Goal: Task Accomplishment & Management: Use online tool/utility

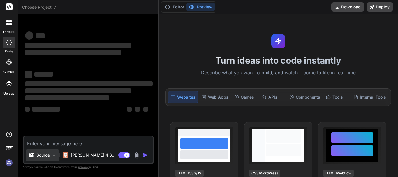
click at [47, 154] on p "Source" at bounding box center [42, 155] width 13 height 6
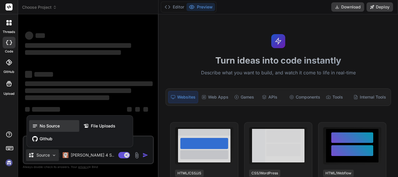
click at [62, 124] on div "No Source" at bounding box center [54, 126] width 50 height 12
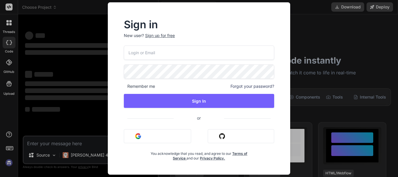
click at [149, 52] on input "email" at bounding box center [199, 52] width 150 height 14
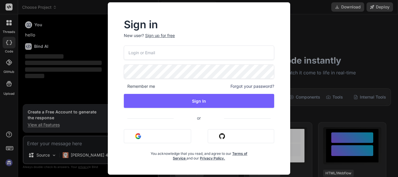
type textarea "x"
click at [149, 52] on input "email" at bounding box center [199, 52] width 150 height 14
click at [142, 52] on input "alokk8@c" at bounding box center [199, 52] width 150 height 14
click at [144, 52] on input "alokk8@c" at bounding box center [199, 52] width 150 height 14
click at [170, 52] on input "alokk8@sfgdsfgdcf" at bounding box center [199, 52] width 150 height 14
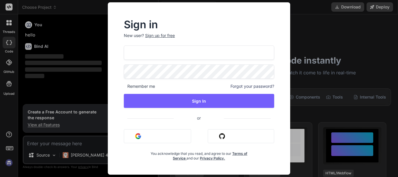
click at [170, 52] on input "alokk8@sfgdsfgdcf" at bounding box center [199, 52] width 150 height 14
click at [207, 57] on input "alokk8@sfgdsfgdcf" at bounding box center [199, 52] width 150 height 14
click at [180, 51] on input "alokk8@sfgdsfgdcf" at bounding box center [199, 52] width 150 height 14
click at [180, 51] on input "alokk8@sfgdsfgdcfdaa" at bounding box center [199, 52] width 150 height 14
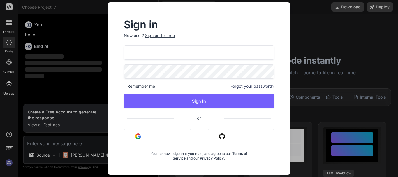
click at [180, 51] on input "alokk8@sfgdsfgdcfdaa" at bounding box center [199, 52] width 150 height 14
type input "alokk8@sfgdsfgdcfdaa"
click at [84, 42] on div "Sign in New user? Sign up for free alokk8@sfgdsfgdcfdaa Remember me Forgot your…" at bounding box center [199, 88] width 398 height 177
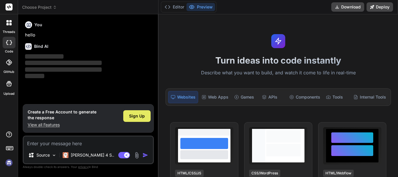
click at [137, 116] on span "Sign Up" at bounding box center [137, 116] width 16 height 6
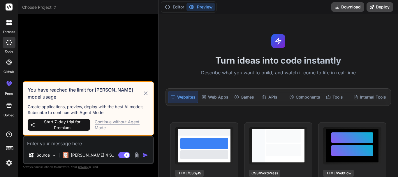
click at [146, 95] on icon at bounding box center [146, 93] width 7 height 7
type textarea "x"
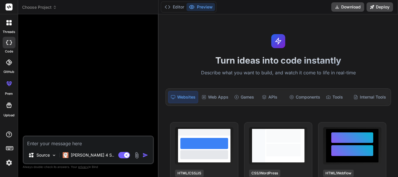
click at [44, 143] on textarea at bounding box center [88, 141] width 129 height 10
type textarea "cv"
type textarea "x"
type textarea "cvh"
type textarea "x"
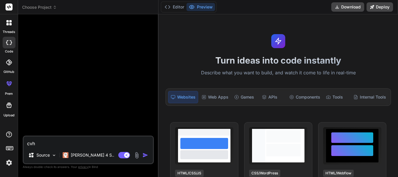
type textarea "cvhg"
type textarea "x"
type textarea "cvhgf"
type textarea "x"
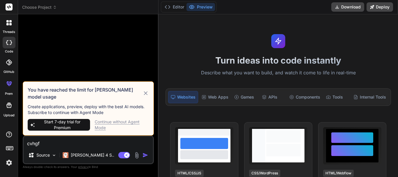
type textarea "cvhgf"
click at [118, 122] on div "Continue without Agent Mode" at bounding box center [122, 125] width 54 height 12
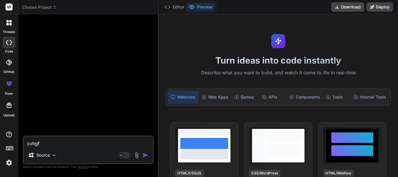
click at [46, 143] on textarea "cvhgf" at bounding box center [88, 141] width 129 height 10
click at [144, 157] on img "button" at bounding box center [146, 155] width 6 height 6
type textarea "x"
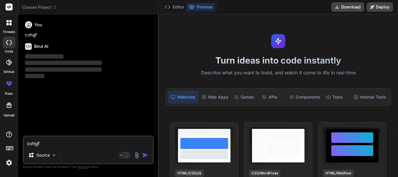
click at [45, 145] on textarea "cvhgf" at bounding box center [88, 141] width 129 height 10
type textarea "C"
type textarea "x"
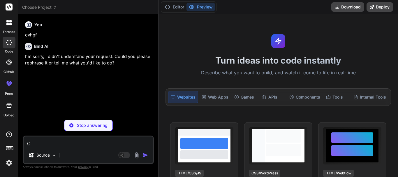
type textarea "Cr"
type textarea "x"
type textarea "Cre"
type textarea "x"
type textarea "Crea"
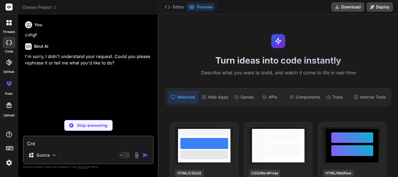
type textarea "x"
type textarea "Creat"
type textarea "x"
type textarea "Create"
type textarea "x"
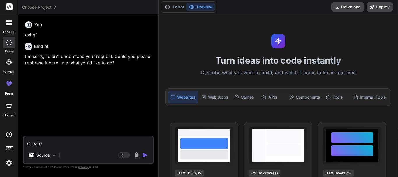
type textarea "Create"
type textarea "x"
type textarea "Create a"
type textarea "x"
type textarea "Create a"
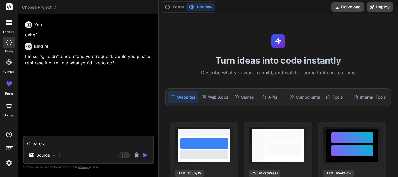
type textarea "x"
type textarea "Create a l"
type textarea "x"
type textarea "Create a li"
type textarea "x"
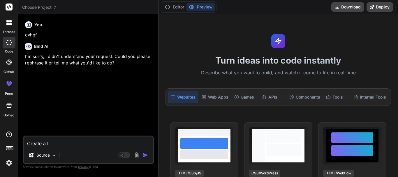
type textarea "Create a lis"
type textarea "x"
type textarea "Create a list"
type textarea "x"
type textarea "Create a list"
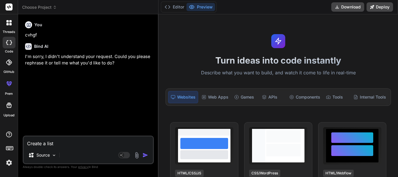
type textarea "x"
type textarea "Create a list o"
type textarea "x"
type textarea "Create a list of"
type textarea "x"
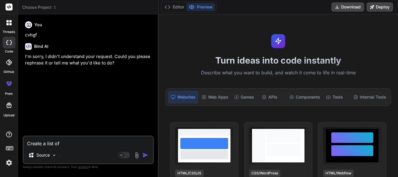
type textarea "Create a list of"
type textarea "x"
type textarea "Create a list of d"
type textarea "x"
type textarea "Create a list of de"
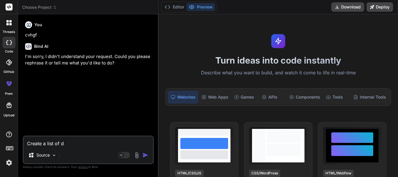
type textarea "x"
type textarea "Create a list of dep"
type textarea "x"
type textarea "Create a list of depe"
type textarea "x"
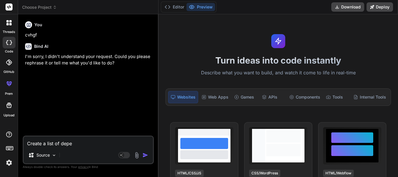
type textarea "Create a list of [MEDICAL_DATA]"
type textarea "x"
type textarea "Create a list of depend"
type textarea "x"
type textarea "Create a list of depende"
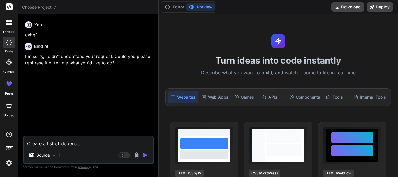
type textarea "x"
type textarea "Create a list of dependen"
type textarea "x"
type textarea "Create a list of dependenc"
type textarea "x"
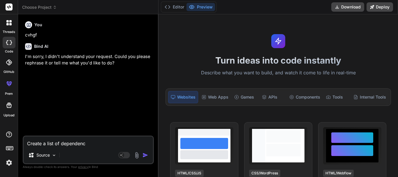
type textarea "Create a list of dependenci"
type textarea "x"
type textarea "Create a list of dependencie"
type textarea "x"
type textarea "Create a list of dependencies"
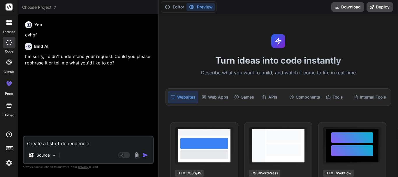
type textarea "x"
type textarea "Create a list of dependencies"
type textarea "x"
type textarea "Create a list of dependencies o"
type textarea "x"
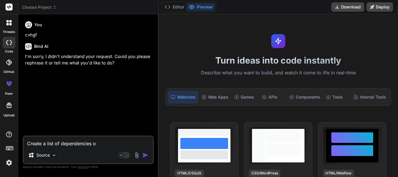
type textarea "Create a list of dependencies of"
type textarea "x"
type textarea "Create a list of dependencies of"
type textarea "x"
type textarea "Create a list of dependencies of p"
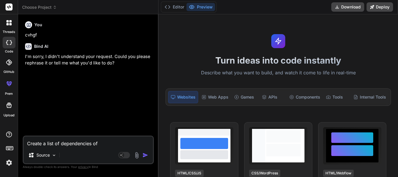
type textarea "x"
type textarea "Create a list of dependencies of po"
type textarea "x"
type textarea "Create a list of dependencies of pom"
type textarea "x"
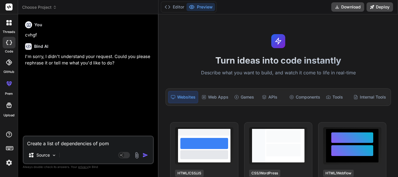
type textarea "Create a list of dependencies of pom."
type textarea "x"
type textarea "Create a list of dependencies of pom.x"
type textarea "x"
type textarea "Create a list of dependencies of pom.xm"
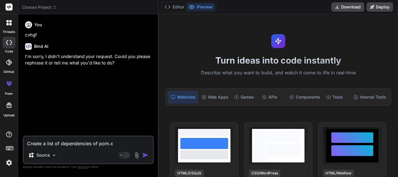
type textarea "x"
type textarea "Create a list of dependencies of pom.xml"
type textarea "x"
type textarea "Create a list of dependencies of pom.xml"
type textarea "x"
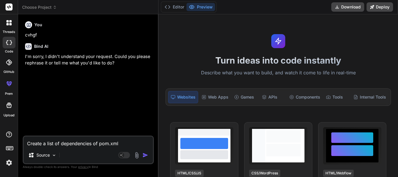
type textarea "Create a list of dependencies of pom.xml f"
type textarea "x"
type textarea "Create a list of dependencies of pom.xml fi"
type textarea "x"
type textarea "Create a list of dependencies of pom.xml fil"
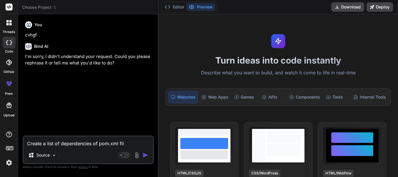
type textarea "x"
type textarea "Create a list of dependencies of pom.xml file"
type textarea "x"
type textarea "Create a list of dependencies of pom.xml file"
type textarea "x"
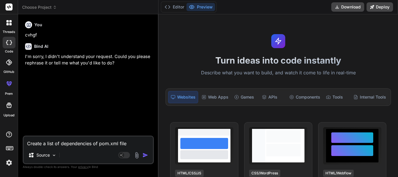
type textarea "Create a list of dependencies of pom.xml file t"
type textarea "x"
type textarea "Create a list of dependencies of pom.xml file th"
type textarea "x"
type textarea "Create a list of dependencies of pom.xml file tha"
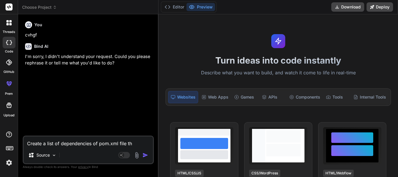
type textarea "x"
type textarea "Create a list of dependencies of pom.xml file that"
type textarea "x"
type textarea "Create a list of dependencies of pom.xml file that"
type textarea "x"
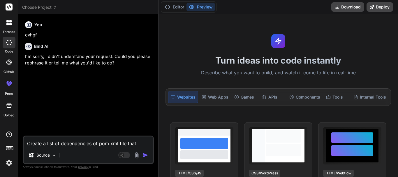
type textarea "Create a list of dependencies of pom.xml file that i"
type textarea "x"
type textarea "Create a list of dependencies of pom.xml file that is"
type textarea "x"
type textarea "Create a list of dependencies of pom.xml file that is"
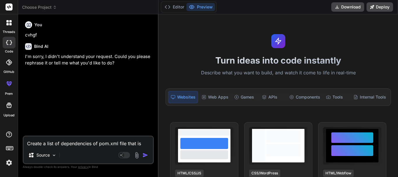
type textarea "x"
type textarea "Create a list of dependencies of pom.xml file that is r"
type textarea "x"
type textarea "Create a list of dependencies of pom.xml file that is re"
type textarea "x"
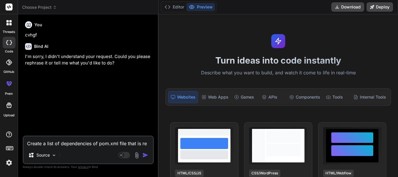
type textarea "Create a list of dependencies of pom.xml file that is req"
type textarea "x"
type textarea "Create a list of dependencies of pom.xml file that is requ"
type textarea "x"
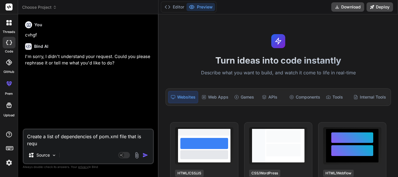
type textarea "Create a list of dependencies of pom.xml file that is requi"
type textarea "x"
type textarea "Create a list of dependencies of pom.xml file that is requir"
type textarea "x"
type textarea "Create a list of dependencies of pom.xml file that is require"
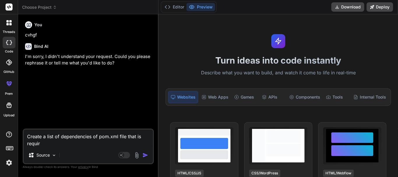
type textarea "x"
type textarea "Create a list of dependencies of pom.xml file that is required"
type textarea "x"
type textarea "Create a list of dependencies of pom.xml file that is required"
type textarea "x"
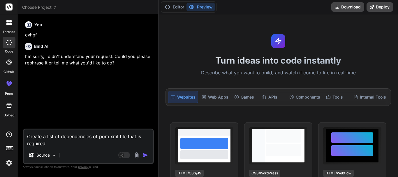
type textarea "Create a list of dependencies of pom.xml file that is required t"
type textarea "x"
type textarea "Create a list of dependencies of pom.xml file that is required to"
type textarea "x"
type textarea "Create a list of dependencies of pom.xml file that is required to"
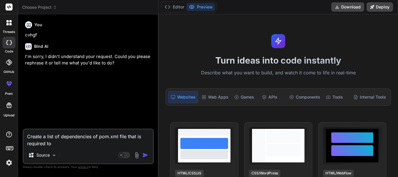
type textarea "x"
type textarea "Create a list of dependencies of pom.xml file that is required to c"
type textarea "x"
type textarea "Create a list of dependencies of pom.xml file that is required to cr"
type textarea "x"
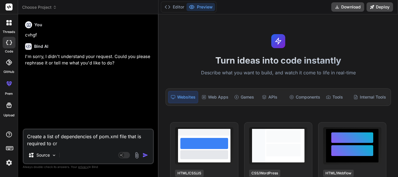
type textarea "Create a list of dependencies of pom.xml file that is required to cre"
type textarea "x"
type textarea "Create a list of dependencies of pom.xml file that is required to crea"
type textarea "x"
type textarea "Create a list of dependencies of pom.xml file that is required to creatr"
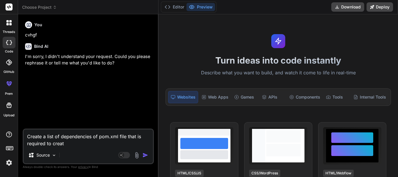
type textarea "x"
type textarea "Create a list of dependencies of pom.xml file that is required to creatre"
type textarea "x"
type textarea "Create a list of dependencies of pom.xml file that is required to creatre"
type textarea "x"
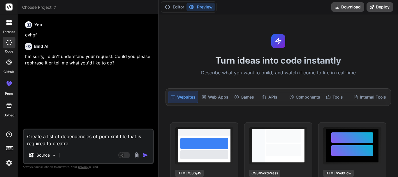
type textarea "Create a list of dependencies of pom.xml file that is required to creatre"
type textarea "x"
type textarea "Create a list of dependencies of pom.xml file that is required to creatr"
type textarea "x"
type textarea "Create a list of dependencies of pom.xml file that is required to creat"
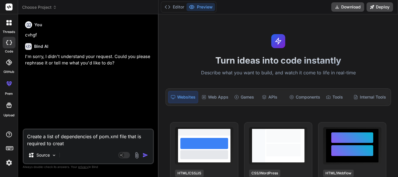
type textarea "x"
type textarea "Create a list of dependencies of pom.xml file that is required to create"
type textarea "x"
type textarea "Create a list of dependencies of pom.xml file that is required to create"
type textarea "x"
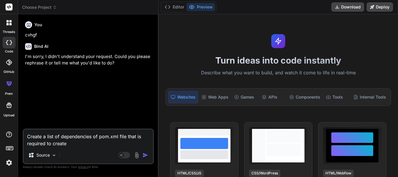
type textarea "Create a list of dependencies of pom.xml file that is required to create a"
type textarea "x"
type textarea "Create a list of dependencies of pom.xml file that is required to create a"
type textarea "x"
type textarea "Create a list of dependencies of pom.xml file that is required to create a p"
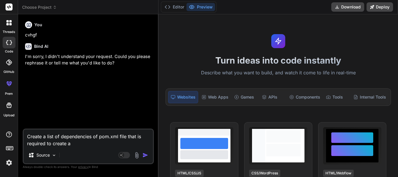
type textarea "x"
type textarea "Create a list of dependencies of pom.xml file that is required to create a pr"
type textarea "x"
type textarea "Create a list of dependencies of pom.xml file that is required to create a pro"
type textarea "x"
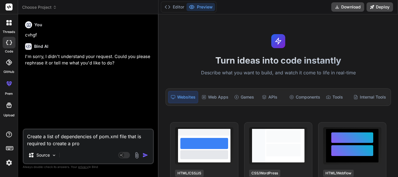
type textarea "Create a list of dependencies of pom.xml file that is required to create a proj"
type textarea "x"
type textarea "Create a list of dependencies of pom.xml file that is required to create a proj…"
type textarea "x"
type textarea "Create a list of dependencies of pom.xml file that is required to create a proj…"
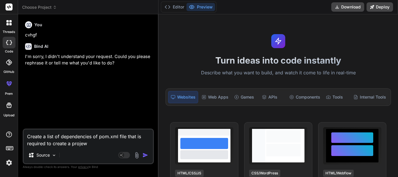
type textarea "x"
type textarea "Create a list of dependencies of pom.xml file that is required to create a proj…"
type textarea "x"
type textarea "Create a list of dependencies of pom.xml file that is required to create a proj…"
type textarea "x"
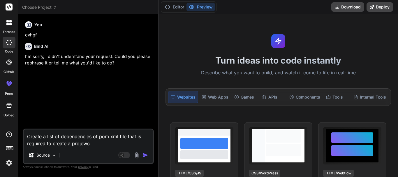
type textarea "Create a list of dependencies of pom.xml file that is required to create a proj…"
type textarea "x"
type textarea "Create a list of dependencies of pom.xml file that is required to create a proje"
type textarea "x"
type textarea "Create a list of dependencies of pom.xml file that is required to create a proj…"
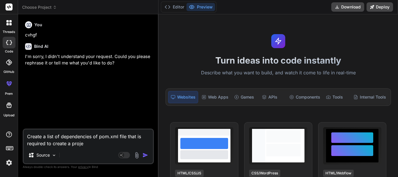
type textarea "x"
type textarea "Create a list of dependencies of pom.xml file that is required to create a proj…"
type textarea "x"
type textarea "Create a list of dependencies of pom.xml file that is required to create a proj…"
type textarea "x"
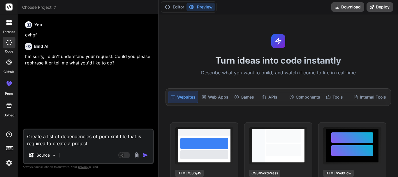
type textarea "Create a list of dependencies of pom.xml file that is required to create a proj…"
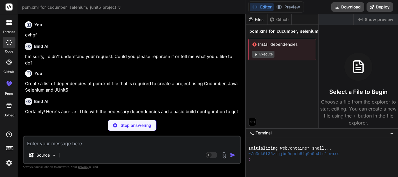
drag, startPoint x: 159, startPoint y: 65, endPoint x: 303, endPoint y: 63, distance: 144.9
click at [303, 63] on div "threads code GitHub prem Upload pom.xml_for_cucumber,_selenium,_junit5_project …" at bounding box center [199, 88] width 398 height 177
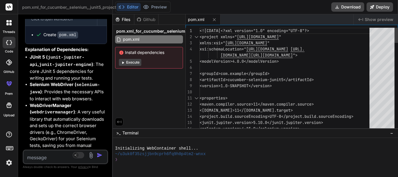
scroll to position [182, 0]
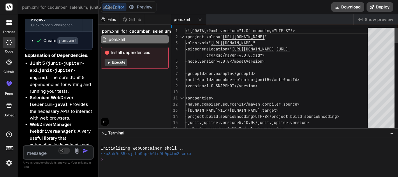
drag, startPoint x: 246, startPoint y: 77, endPoint x: 80, endPoint y: 73, distance: 165.3
click at [80, 73] on div "Bind AI Web Search Created with Pixso. Code Generator You cvhgf Bind AI I'm sor…" at bounding box center [58, 95] width 80 height 163
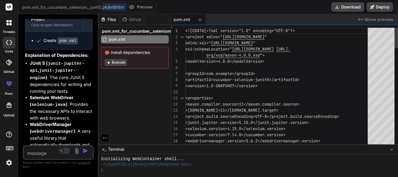
scroll to position [6, 0]
drag, startPoint x: 374, startPoint y: 128, endPoint x: 376, endPoint y: 188, distance: 60.1
click at [376, 177] on html "threads code GitHub prem Upload pom.xml_for_cucumber,_selenium,_junit5_project …" at bounding box center [199, 88] width 398 height 177
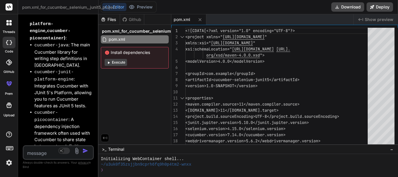
scroll to position [470, 0]
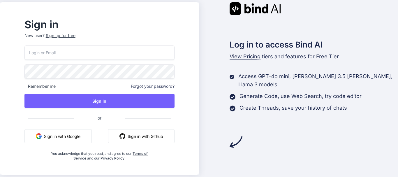
click at [69, 52] on input "email" at bounding box center [99, 52] width 150 height 14
drag, startPoint x: 70, startPoint y: 54, endPoint x: 0, endPoint y: 52, distance: 69.7
click at [0, 52] on div "Sign in New user? Sign up for free fgjh Remember me Forgot your password? Sign …" at bounding box center [199, 88] width 398 height 177
type input "alokk8@yopmail.com"
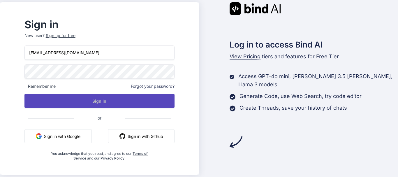
click at [115, 104] on button "Sign In" at bounding box center [99, 101] width 150 height 14
